Goal: Find contact information

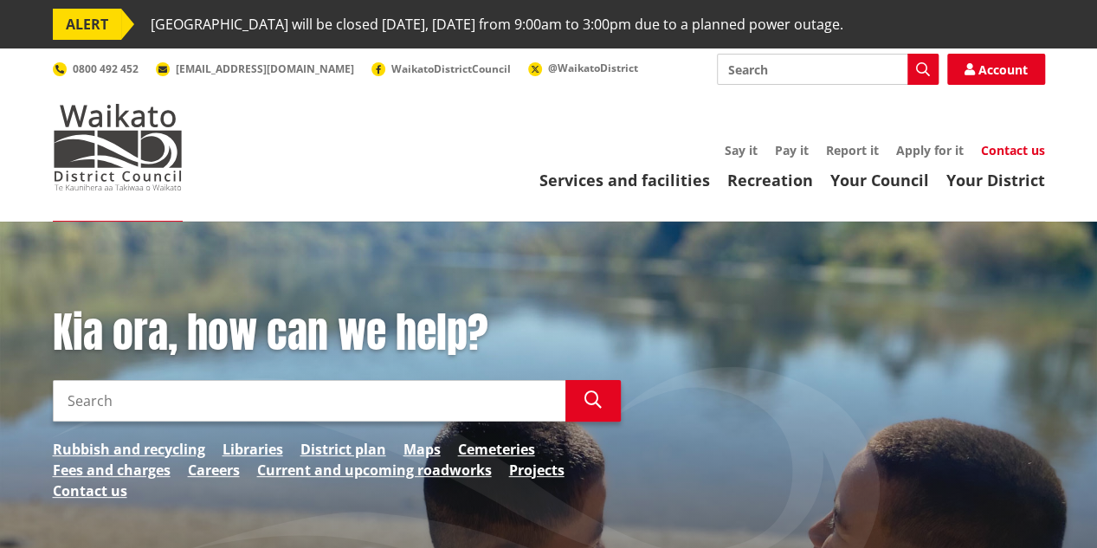
click at [1042, 145] on link "Contact us" at bounding box center [1013, 150] width 64 height 16
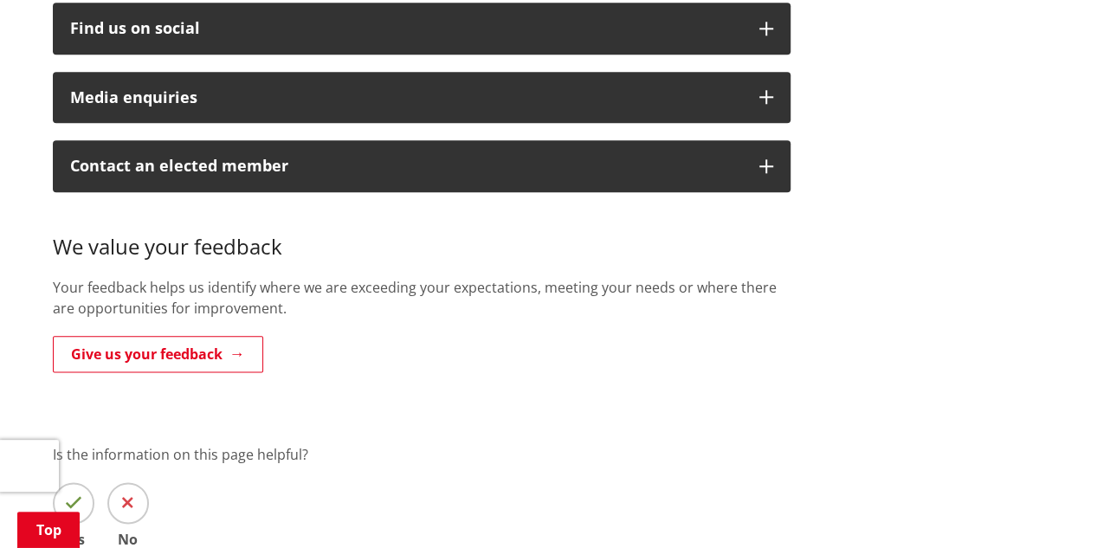
scroll to position [519, 0]
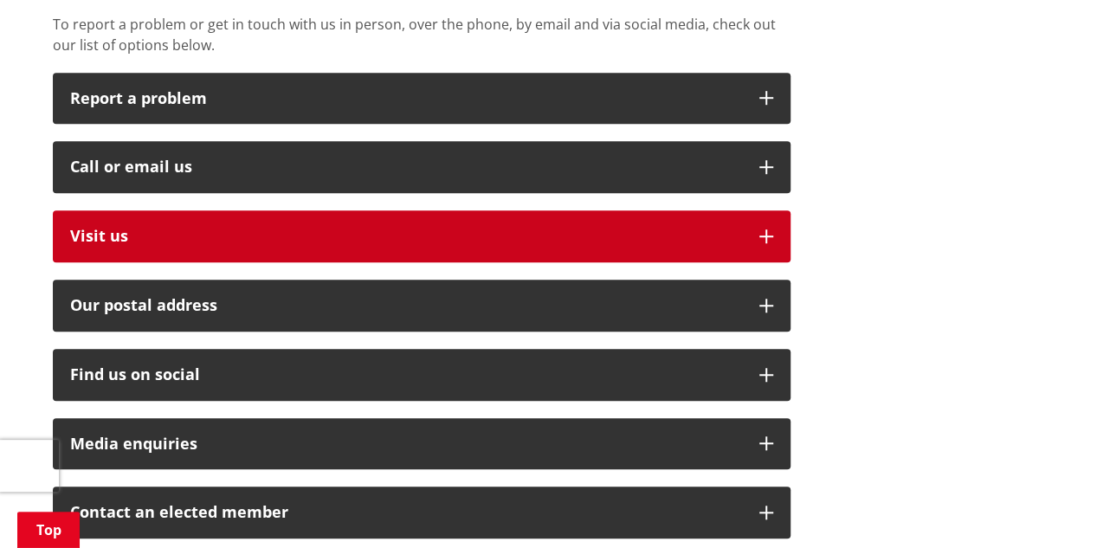
click at [759, 229] on icon "button" at bounding box center [766, 236] width 14 height 14
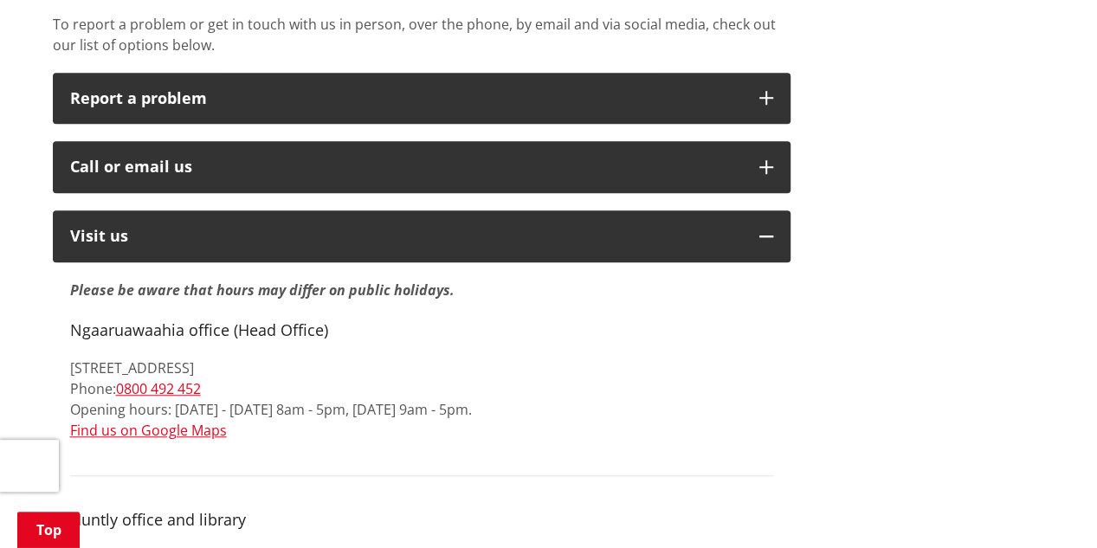
drag, startPoint x: 68, startPoint y: 344, endPoint x: 287, endPoint y: 352, distance: 220.0
copy p "15 Galileo Street, Ngaaruawaahia 3720"
